Goal: Transaction & Acquisition: Purchase product/service

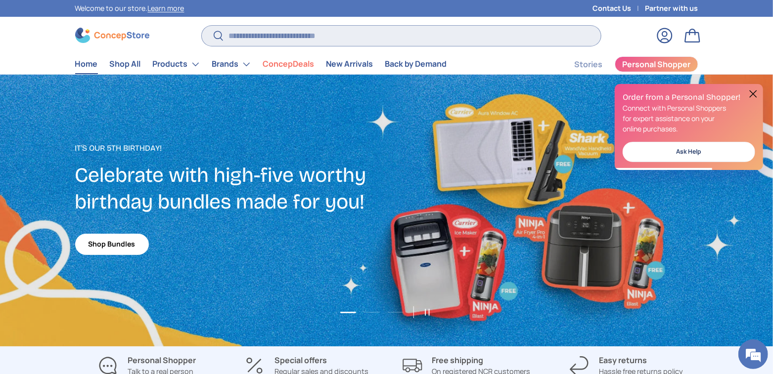
click at [287, 36] on input "Search" at bounding box center [401, 36] width 399 height 20
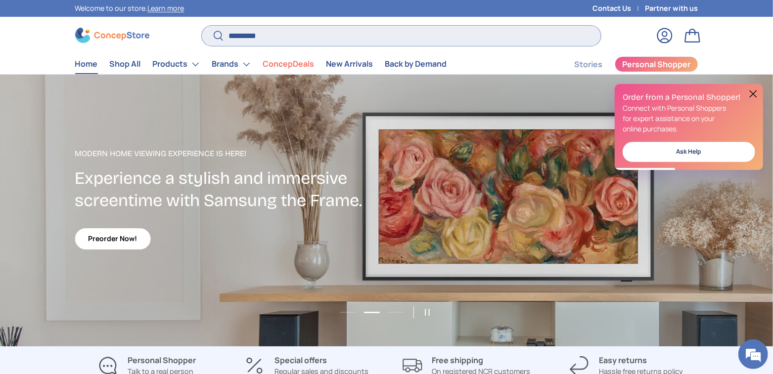
type input "*********"
click at [202, 25] on button "Search" at bounding box center [213, 36] width 22 height 23
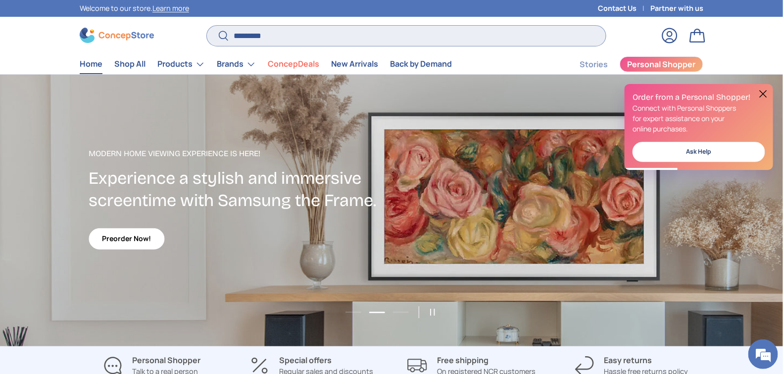
scroll to position [0, 783]
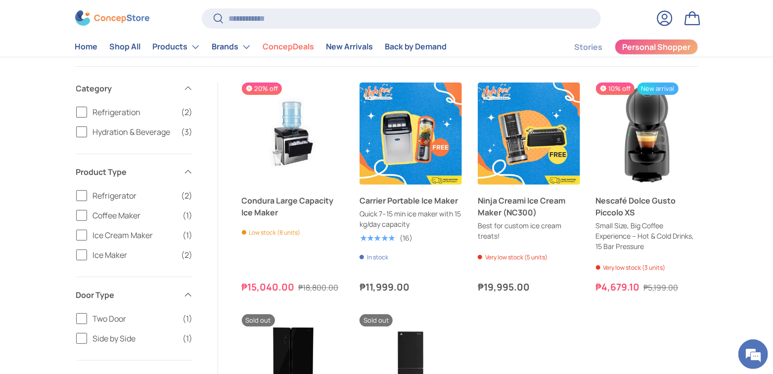
drag, startPoint x: 574, startPoint y: 352, endPoint x: 564, endPoint y: 348, distance: 10.8
click at [574, 352] on ul "20% off Condura Large Capacity Ice Maker Low stock (8 units) ₱15,040.00 ₱18,800…" at bounding box center [470, 278] width 457 height 390
